Goal: Information Seeking & Learning: Learn about a topic

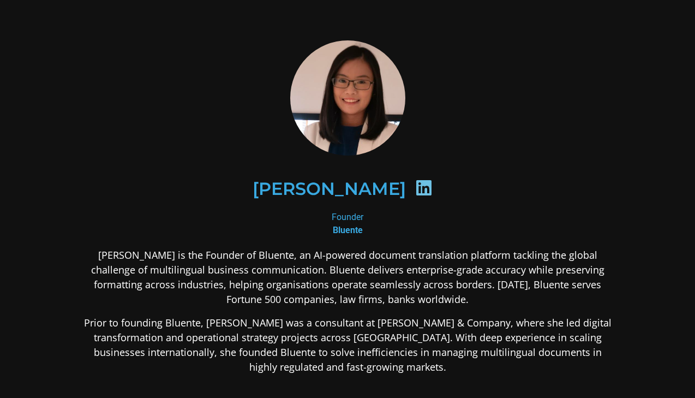
click at [415, 189] on icon at bounding box center [423, 187] width 17 height 17
click at [415, 191] on icon at bounding box center [423, 187] width 17 height 17
click at [361, 115] on img at bounding box center [348, 97] width 121 height 115
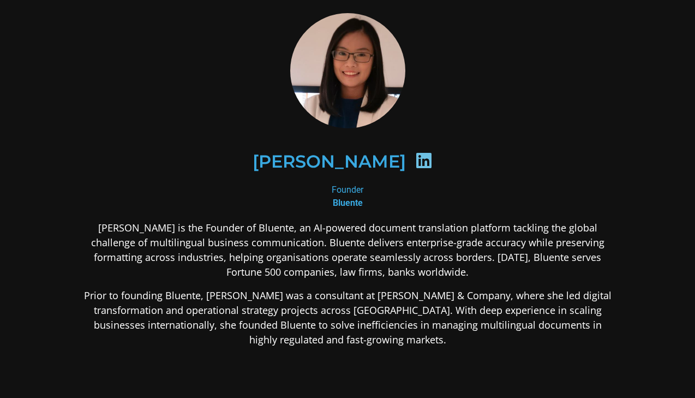
scroll to position [31, 0]
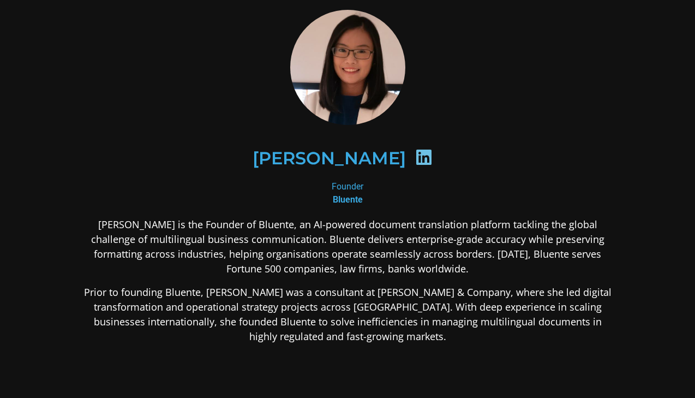
click at [317, 167] on body "[PERSON_NAME] Founder Bluente [PERSON_NAME] is the Founder of Bluente, an AI-po…" at bounding box center [347, 263] width 695 height 588
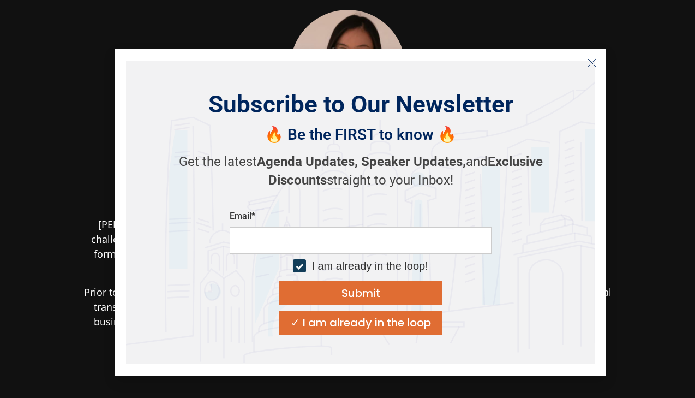
click at [317, 167] on strong "Agenda Updates," at bounding box center [307, 161] width 101 height 15
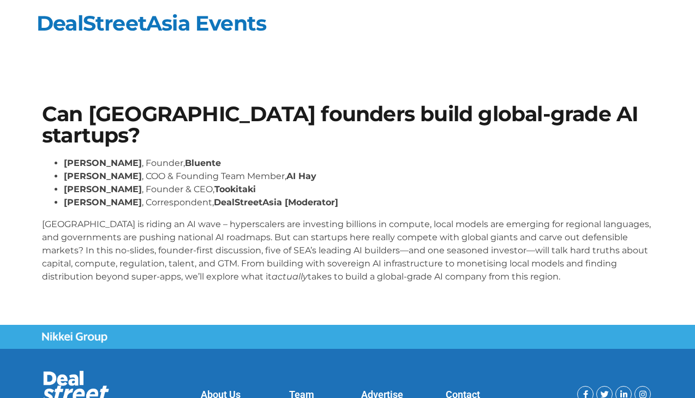
scroll to position [61, 0]
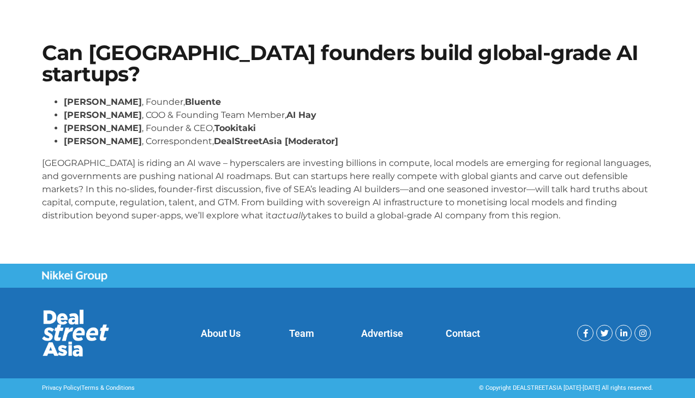
click at [309, 193] on p "[GEOGRAPHIC_DATA] is riding an AI wave – hyperscalers are investing billions in…" at bounding box center [347, 189] width 611 height 65
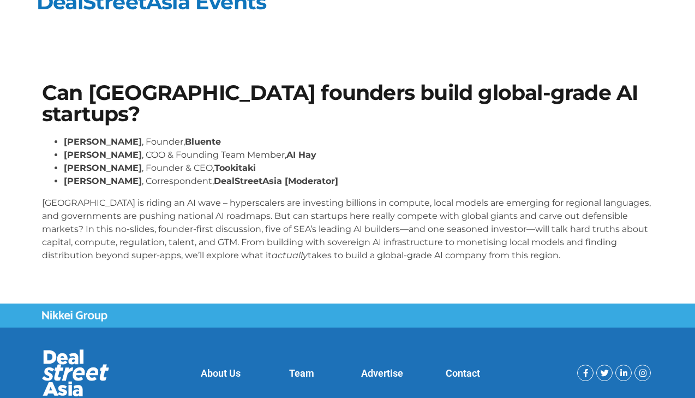
scroll to position [0, 0]
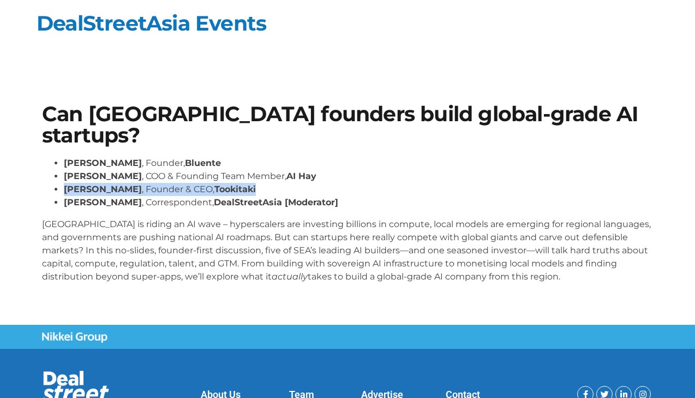
drag, startPoint x: 309, startPoint y: 193, endPoint x: 309, endPoint y: 175, distance: 17.5
click at [309, 176] on ul "[PERSON_NAME] , Founder, Bluente [PERSON_NAME] , COO & Founding Team Member, AI…" at bounding box center [347, 183] width 611 height 52
click at [309, 175] on li "Hiep Nguyen , COO & Founding Team Member, AI Hay" at bounding box center [358, 176] width 589 height 13
